Goal: Information Seeking & Learning: Check status

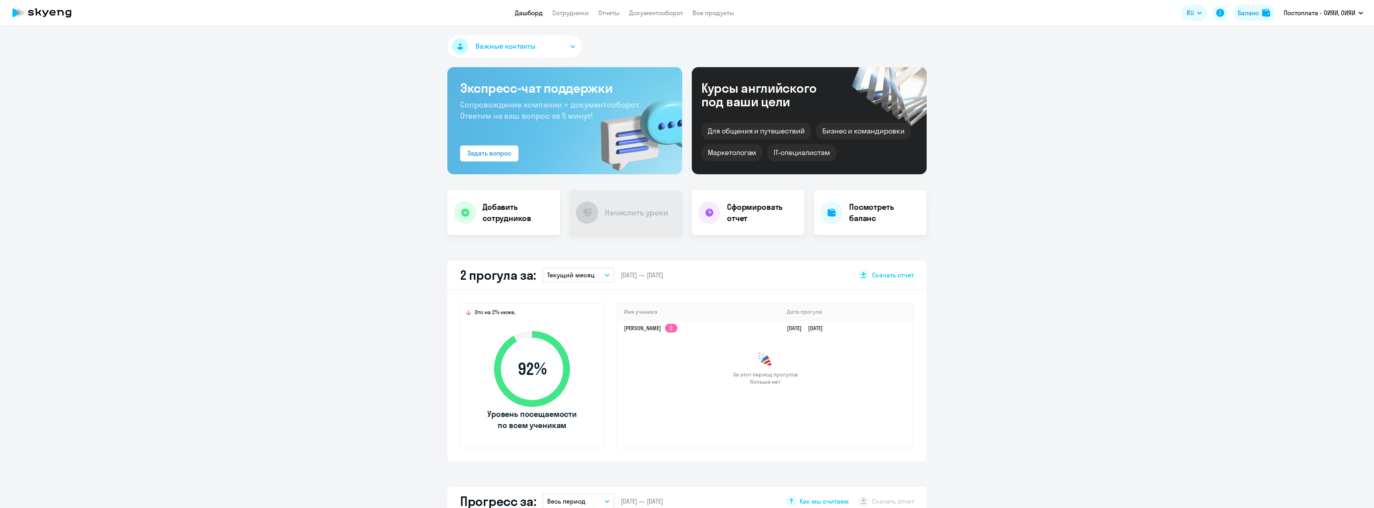
click at [603, 153] on div "Задать вопрос" at bounding box center [564, 153] width 209 height 16
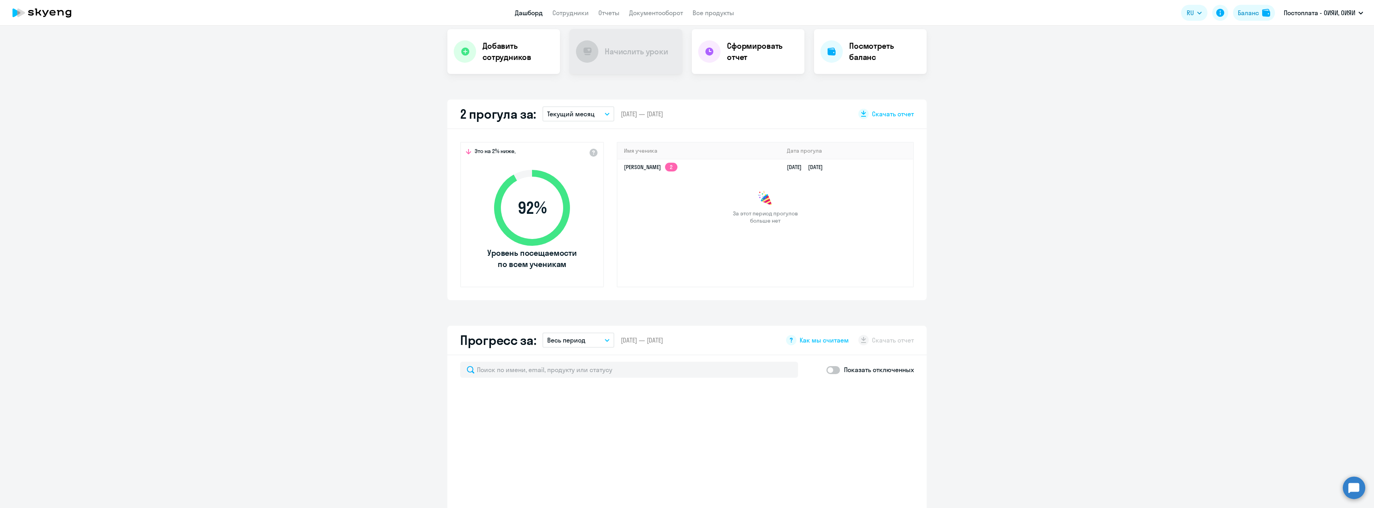
scroll to position [200, 0]
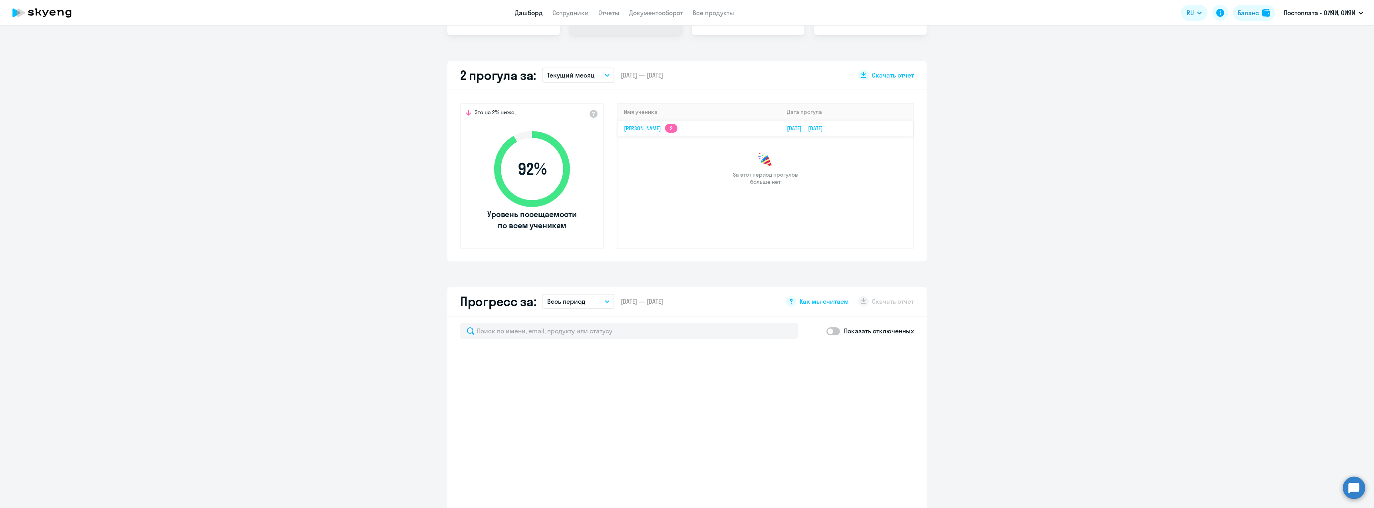
click at [636, 125] on link "[PERSON_NAME] Турар 2" at bounding box center [651, 128] width 54 height 7
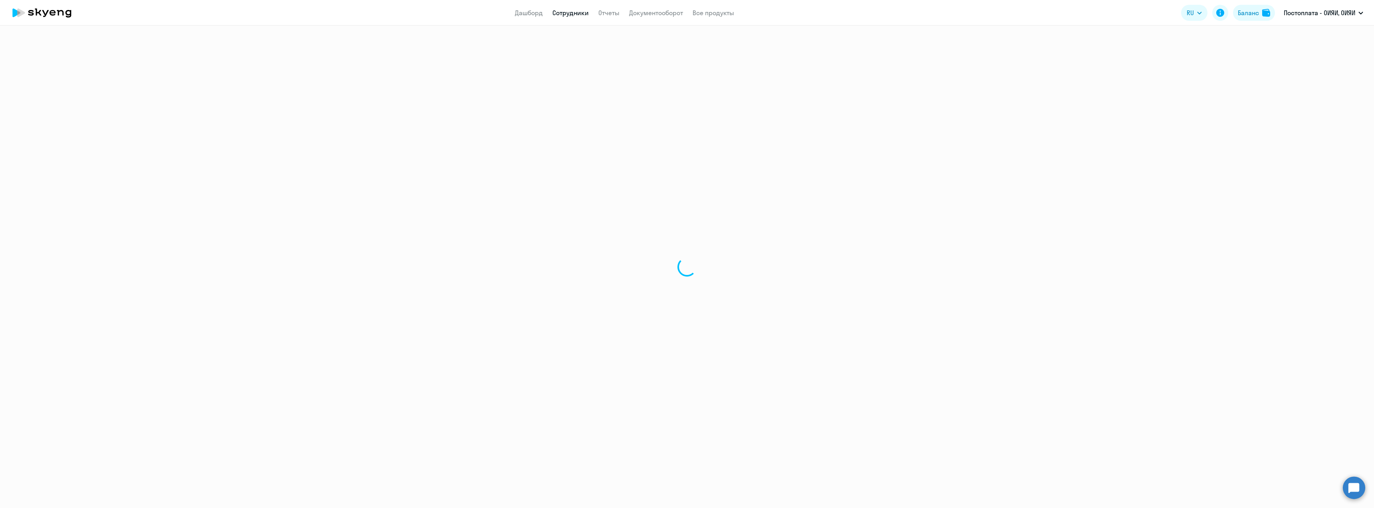
select select "english"
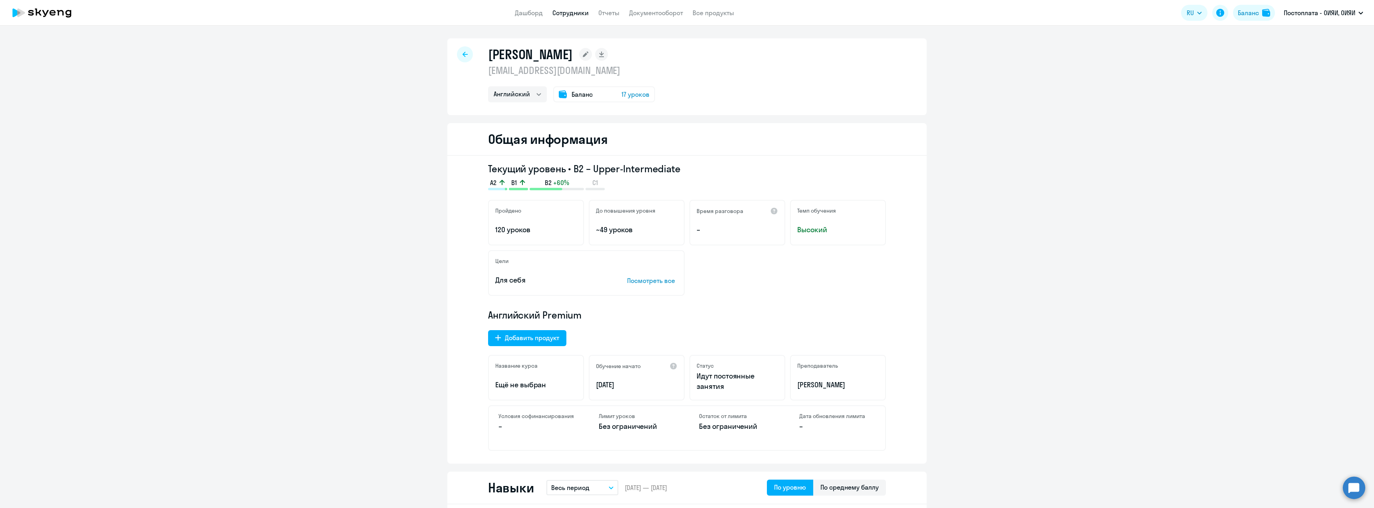
click at [462, 53] on icon at bounding box center [464, 55] width 5 height 6
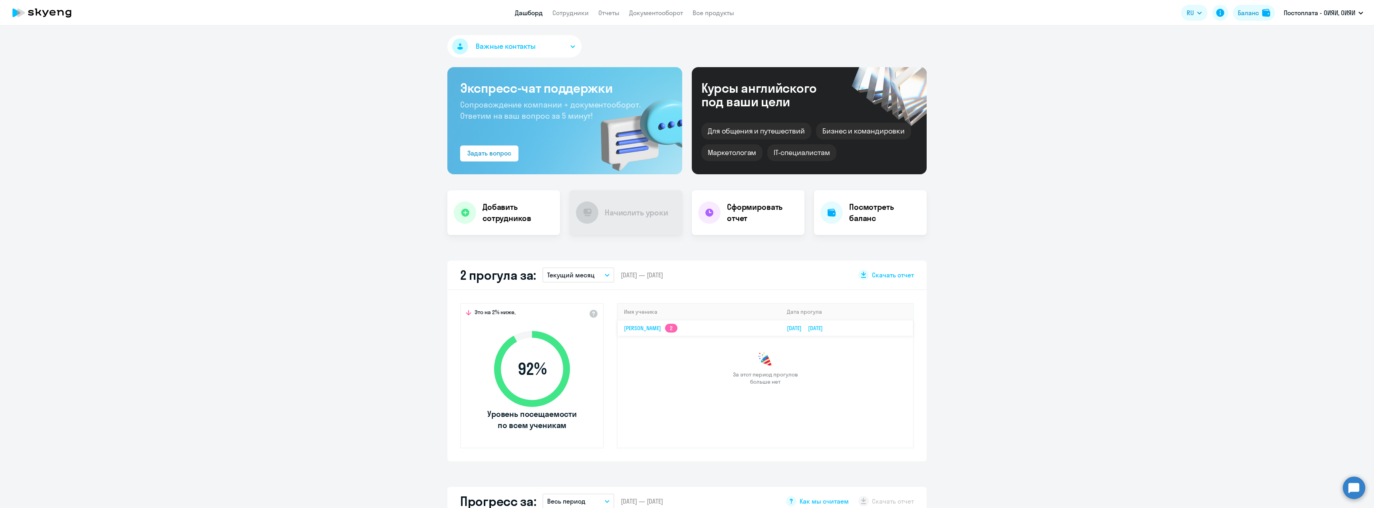
click at [637, 329] on link "[PERSON_NAME] Турар 2" at bounding box center [651, 327] width 54 height 7
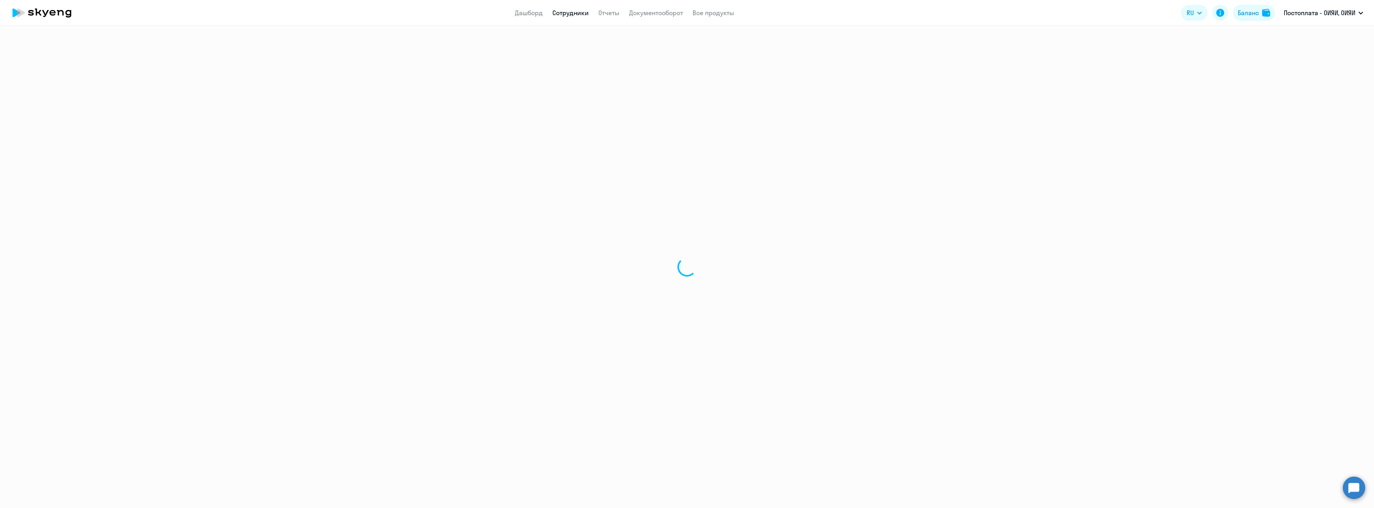
select select "english"
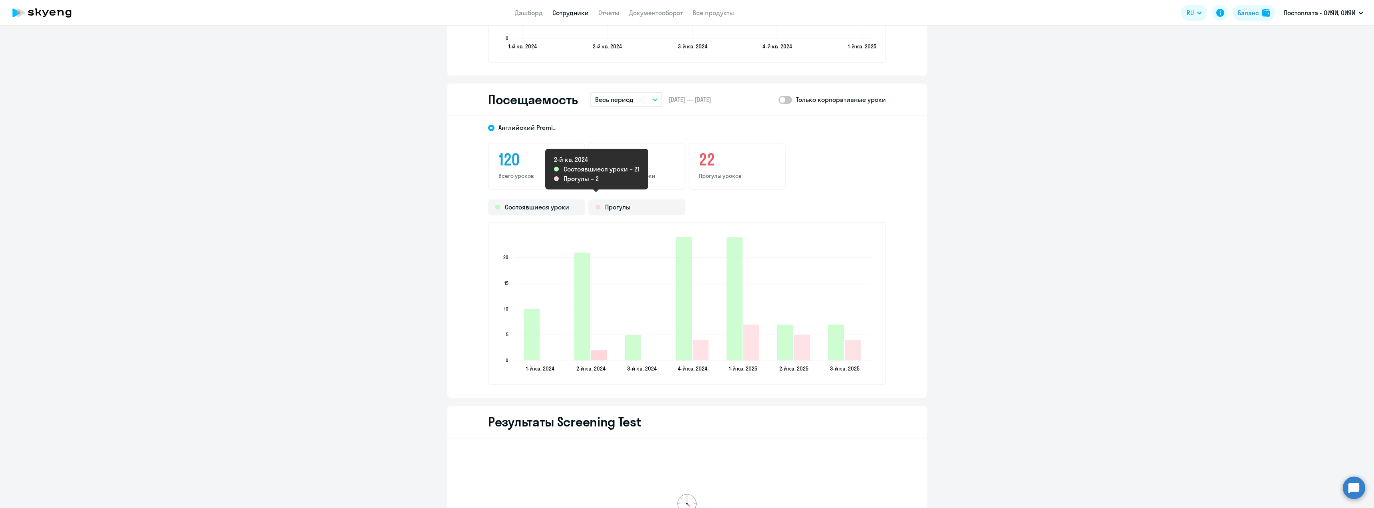
scroll to position [981, 0]
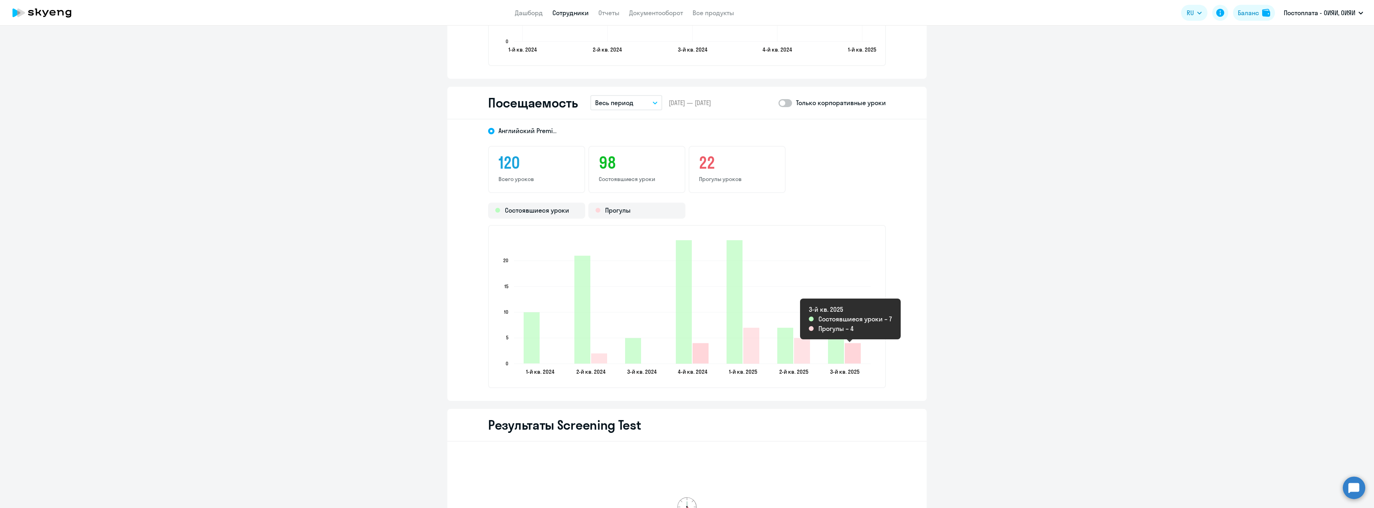
click at [849, 355] on icon "2025-08-18T21:00:00.000Z Прогулы 4" at bounding box center [853, 353] width 16 height 20
click at [709, 151] on div "22 Прогулы уроков" at bounding box center [737, 169] width 97 height 47
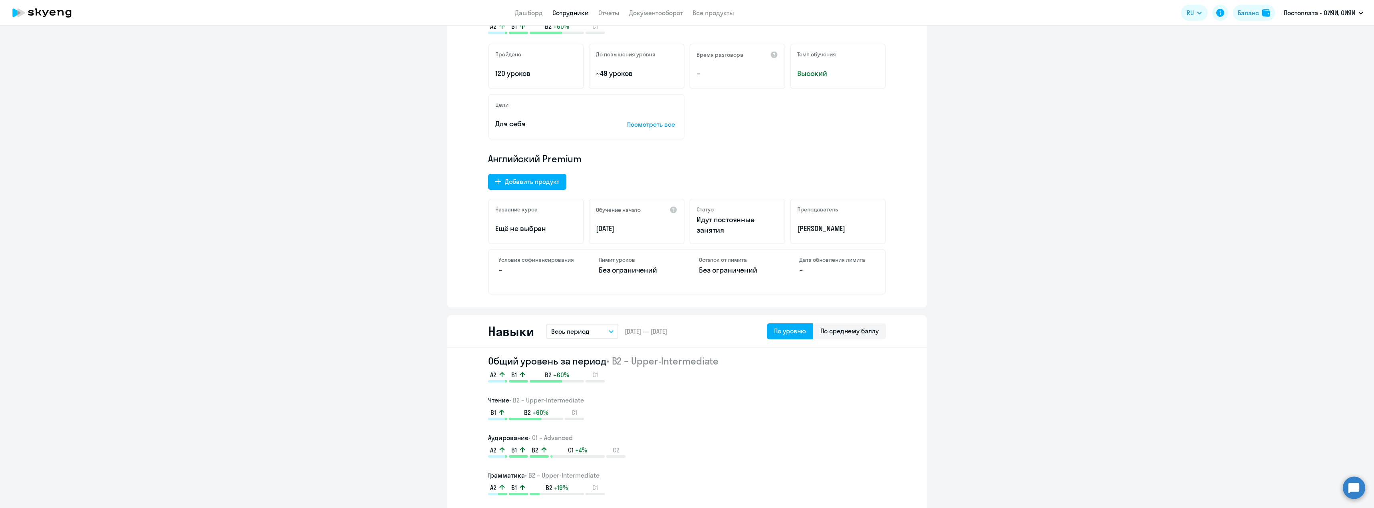
scroll to position [63, 0]
